Goal: Transaction & Acquisition: Purchase product/service

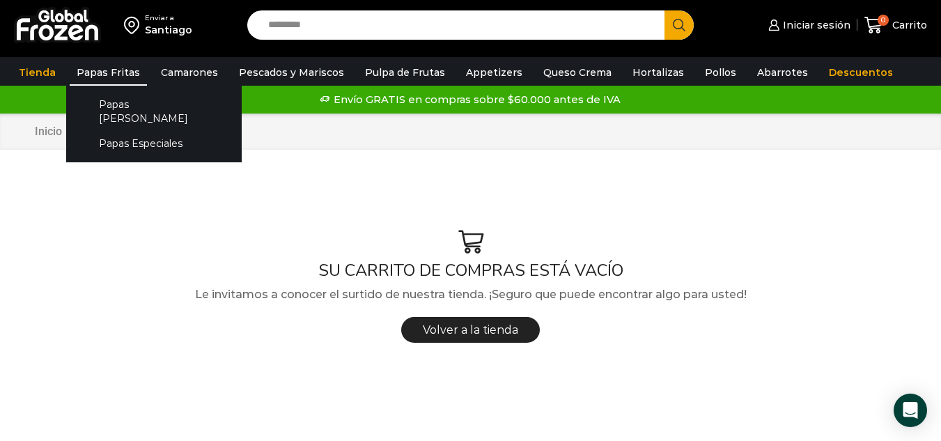
click at [117, 66] on link "Papas Fritas" at bounding box center [108, 72] width 77 height 26
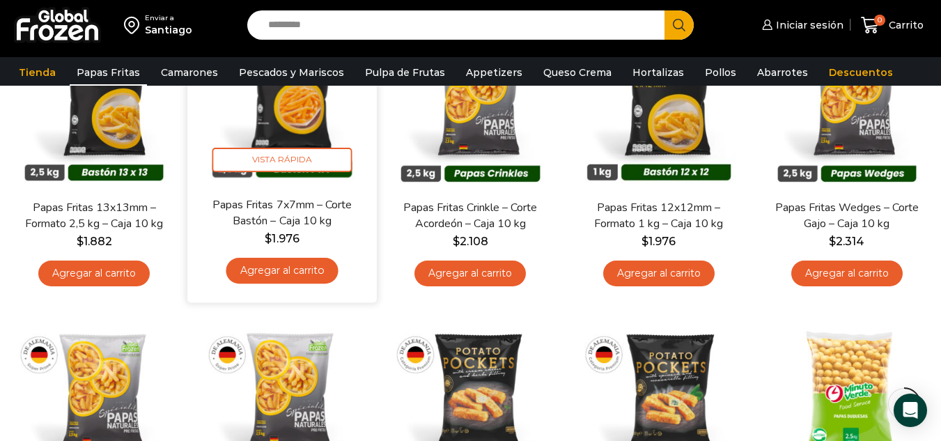
scroll to position [279, 0]
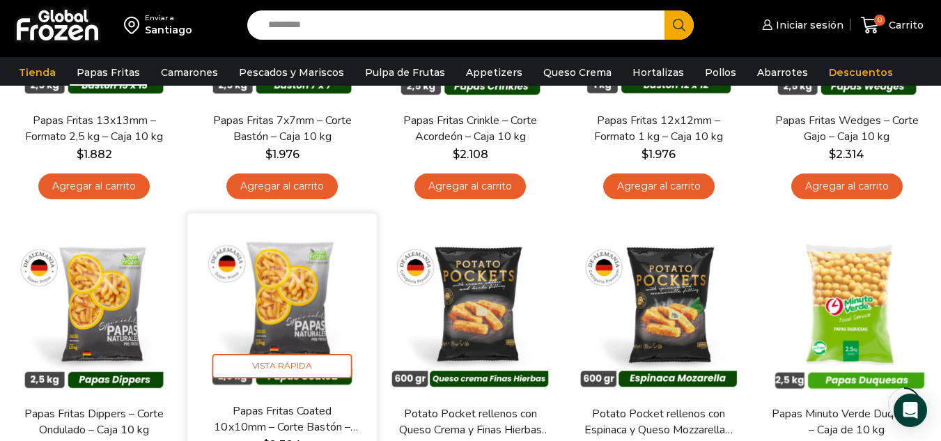
click at [270, 273] on img at bounding box center [282, 308] width 169 height 169
